Goal: Task Accomplishment & Management: Manage account settings

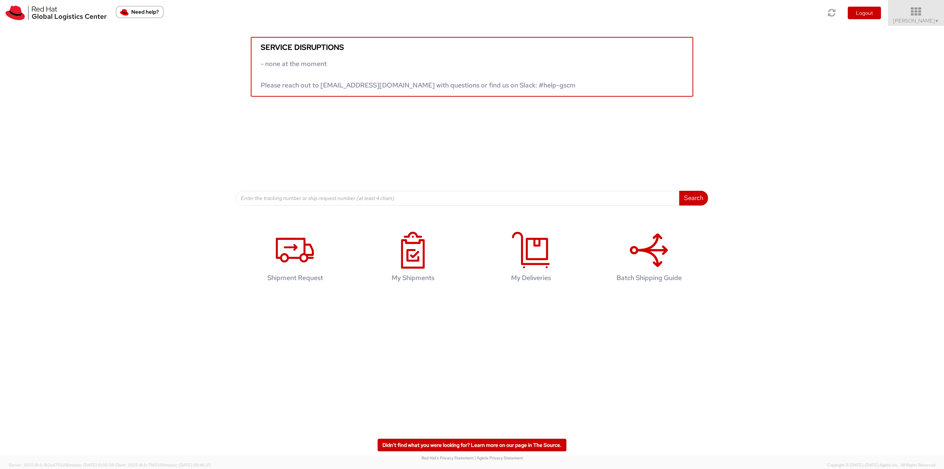
click at [920, 14] on icon at bounding box center [916, 12] width 65 height 10
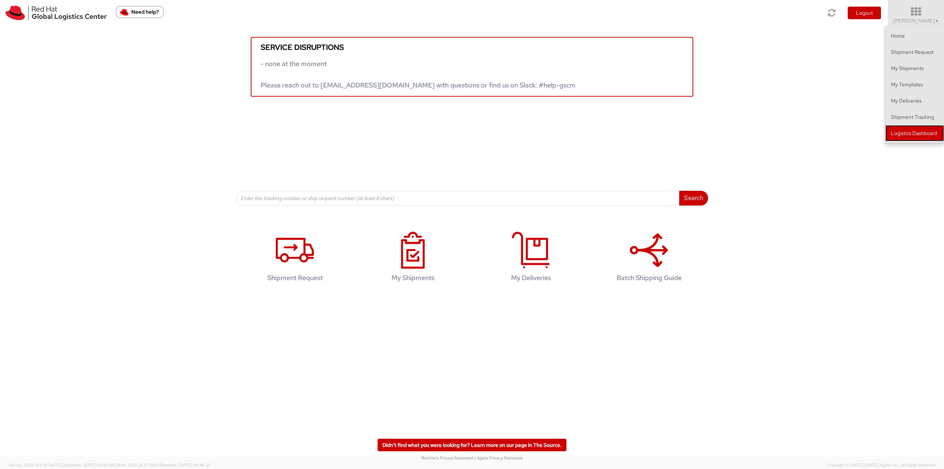
click at [928, 132] on link "Logistics Dashboard" at bounding box center [915, 133] width 59 height 16
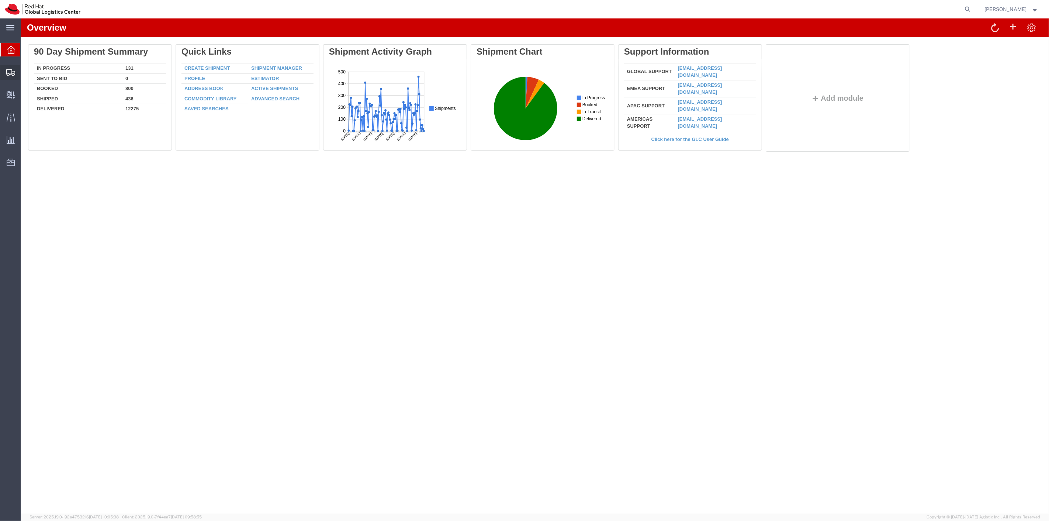
click at [0, 0] on span "Shipment Manager" at bounding box center [0, 0] width 0 height 0
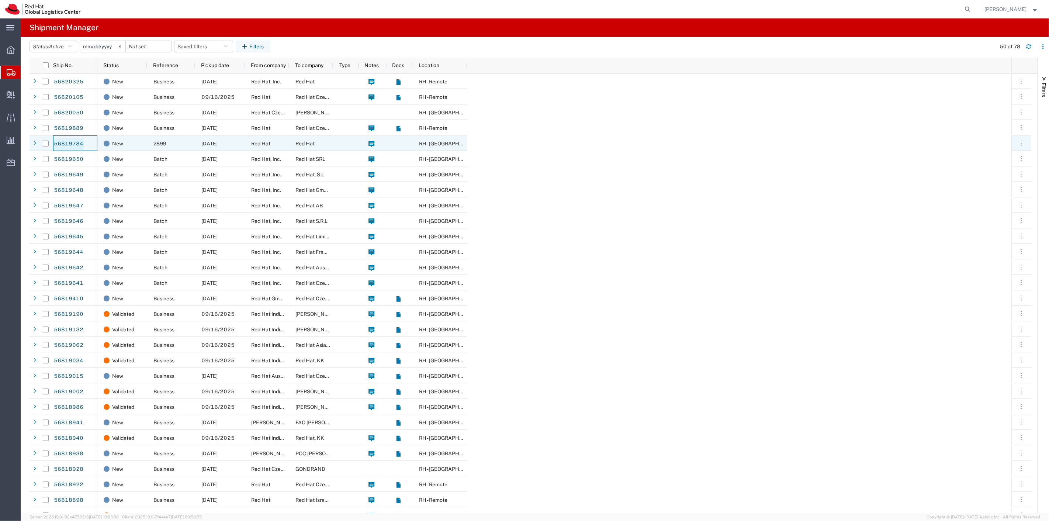
click at [54, 145] on link "56819784" at bounding box center [68, 144] width 30 height 12
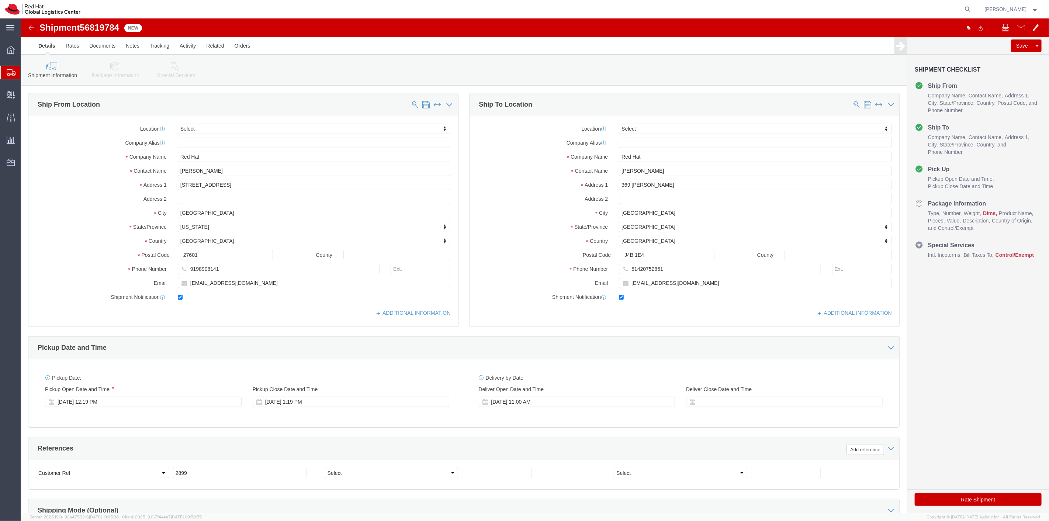
select select
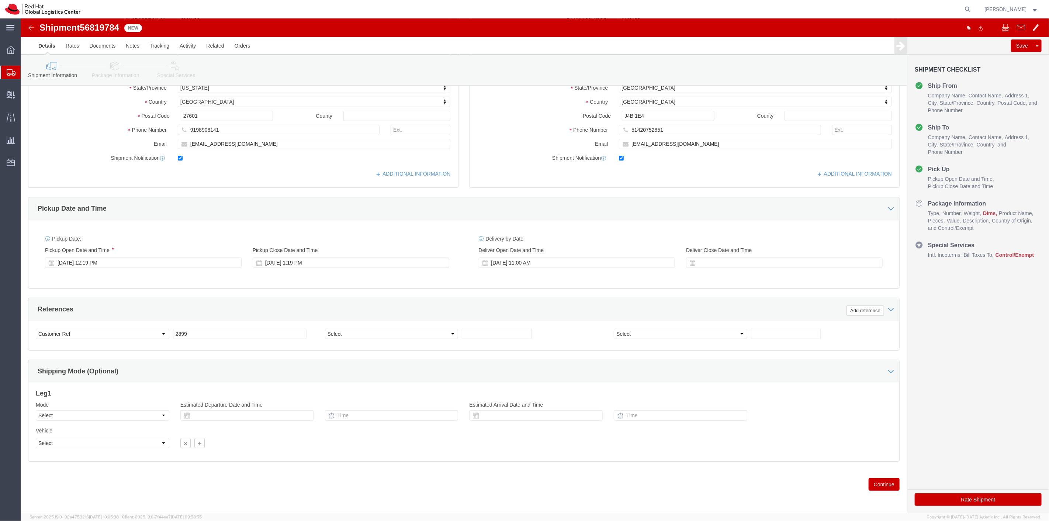
click button "Continue"
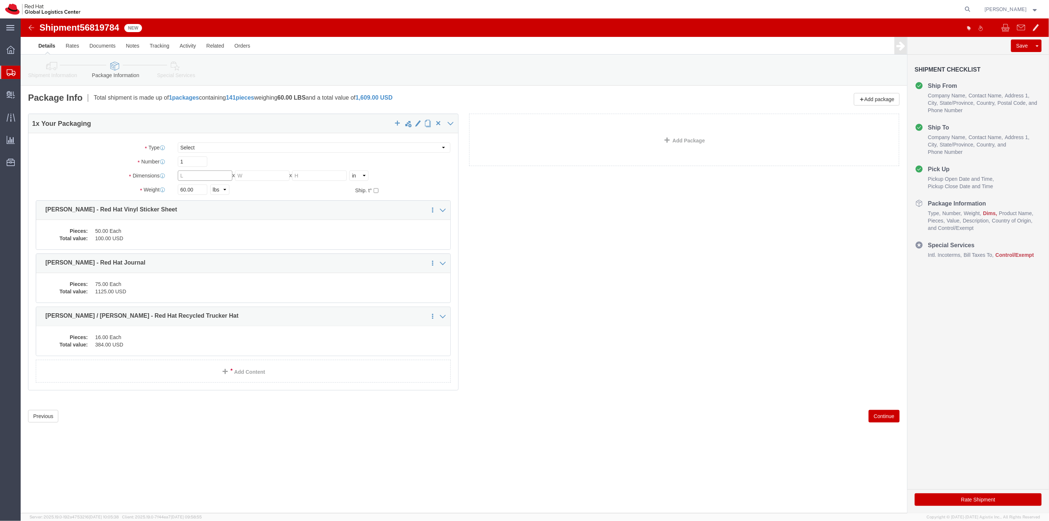
click input "text"
click link "Assign To"
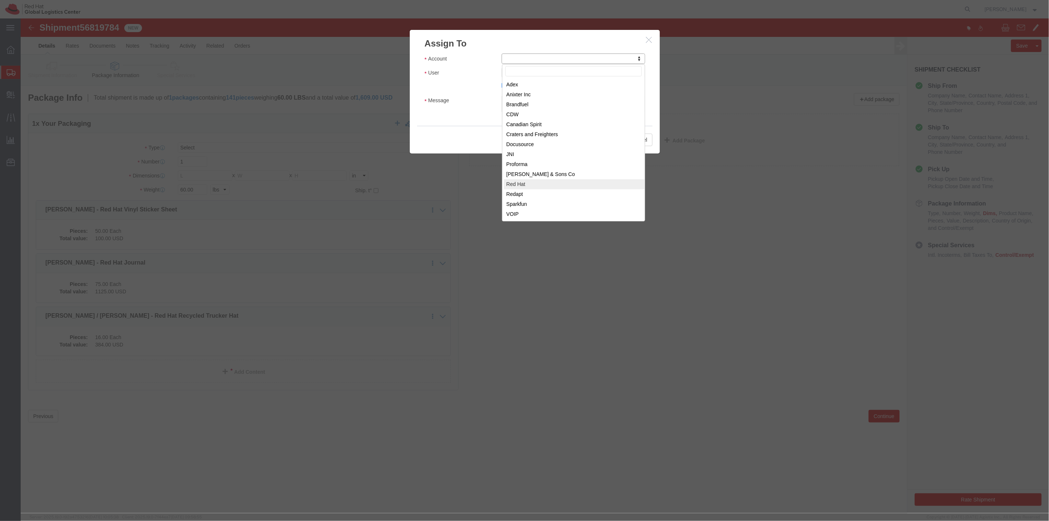
select select "104821"
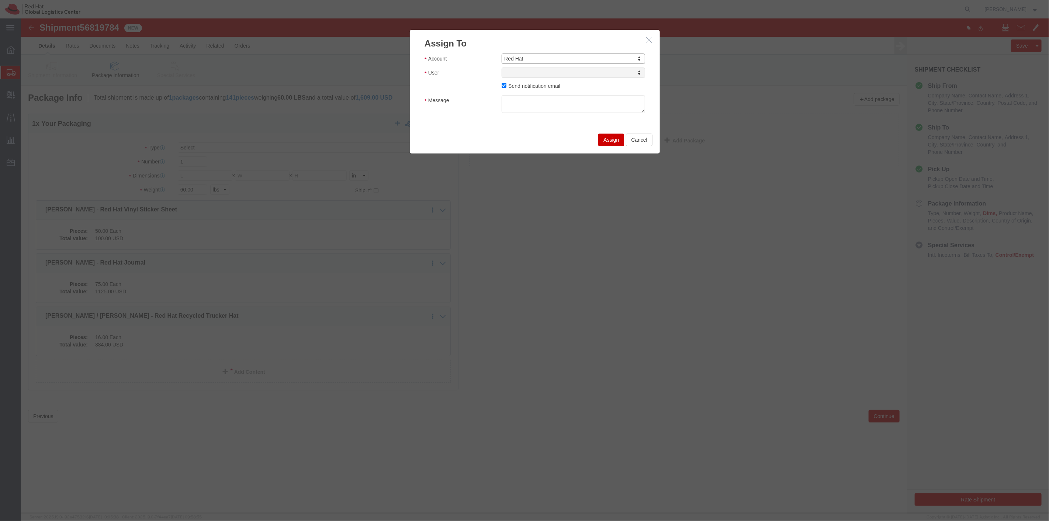
select select
type input "[PERSON_NAME]"
select select "17189"
click textarea "Message"
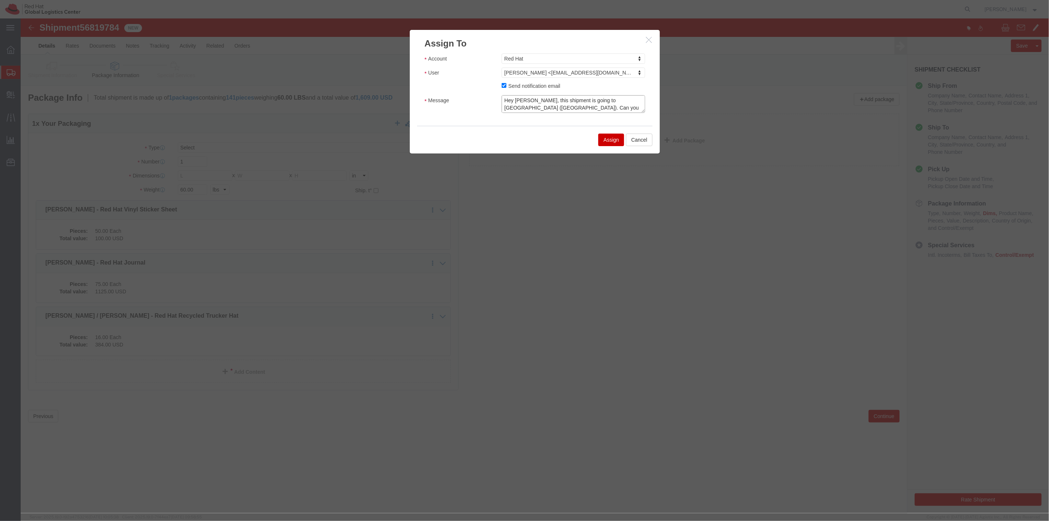
scroll to position [5, 0]
click textarea "Hey [PERSON_NAME], this shipment is going to [GEOGRAPHIC_DATA] ([GEOGRAPHIC_DAT…"
type textarea "Hey [PERSON_NAME], this shipment is going to [GEOGRAPHIC_DATA] ([GEOGRAPHIC_DAT…"
click button "Assign"
